Goal: Task Accomplishment & Management: Use online tool/utility

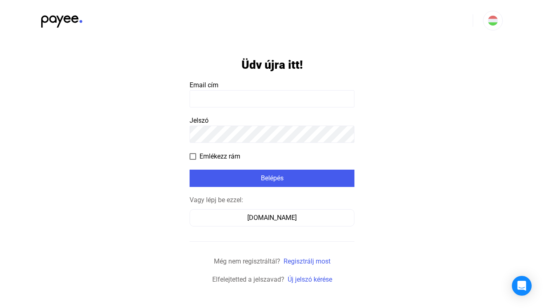
click at [211, 100] on input at bounding box center [271, 98] width 165 height 17
type input "**********"
click input "submit" at bounding box center [0, 0] width 0 height 0
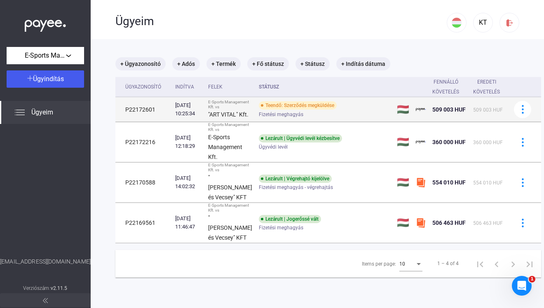
click at [279, 115] on span "Fizetési meghagyás" at bounding box center [281, 115] width 44 height 10
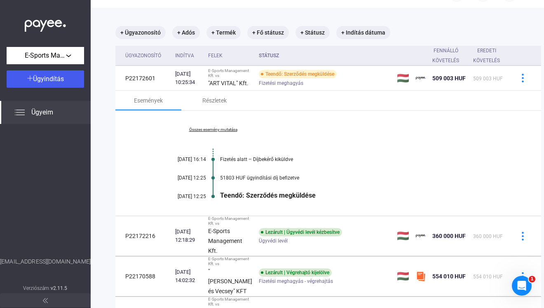
scroll to position [32, 0]
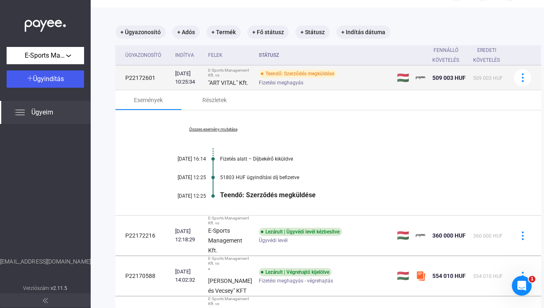
click at [291, 87] on span "Fizetési meghagyás" at bounding box center [281, 83] width 44 height 10
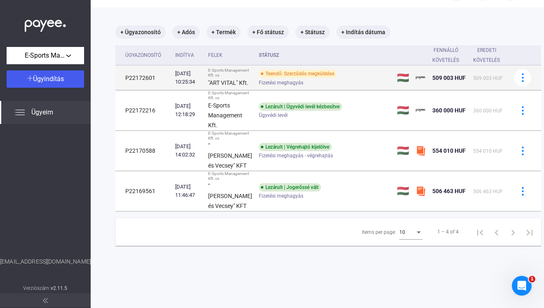
click at [291, 87] on span "Fizetési meghagyás" at bounding box center [281, 83] width 44 height 10
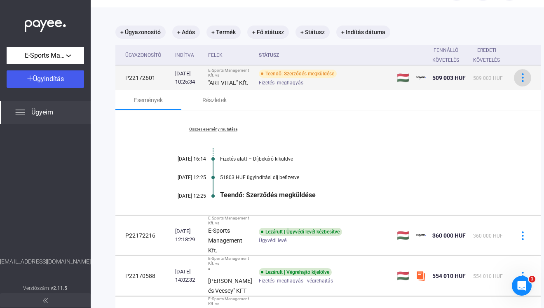
click at [518, 82] on img at bounding box center [522, 77] width 9 height 9
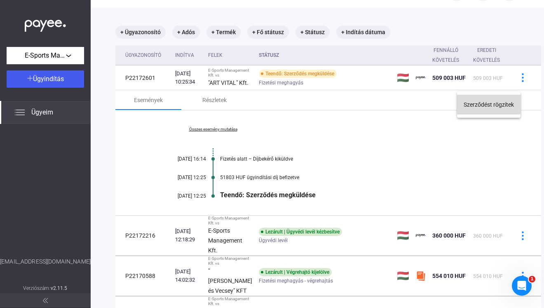
click at [486, 106] on button "Szerződést rögzítek" at bounding box center [488, 105] width 63 height 20
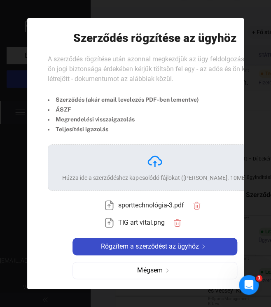
click at [147, 245] on span "Rögzítem a szerződést az ügyhöz" at bounding box center [150, 247] width 98 height 10
